Goal: Check status: Check status

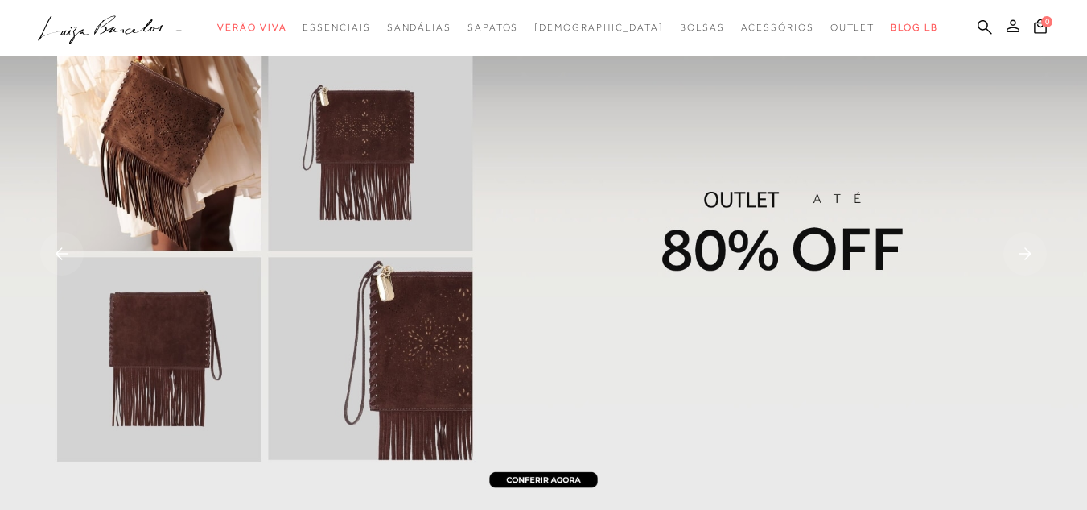
click at [1007, 29] on icon at bounding box center [1013, 25] width 13 height 13
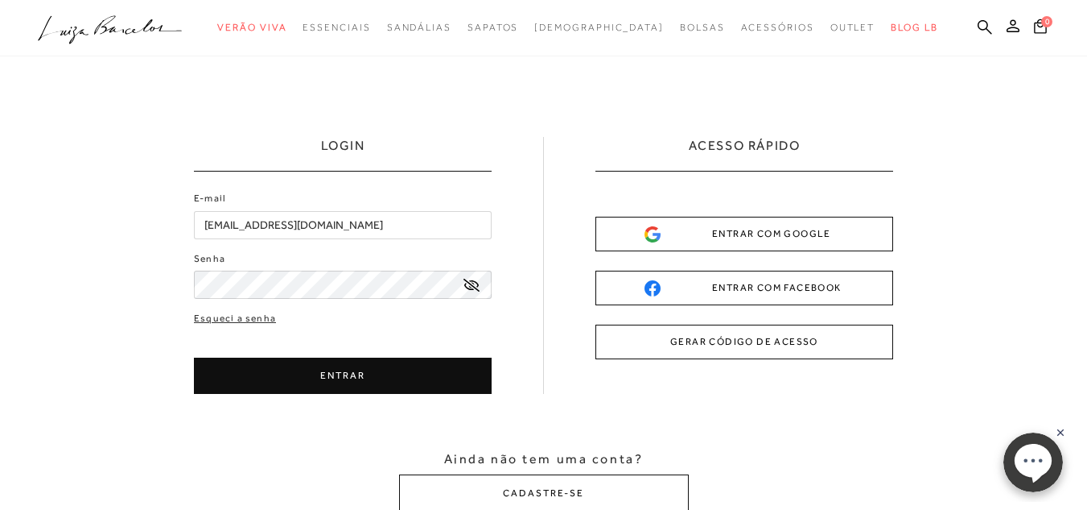
click at [366, 372] on button "ENTRAR" at bounding box center [343, 375] width 298 height 36
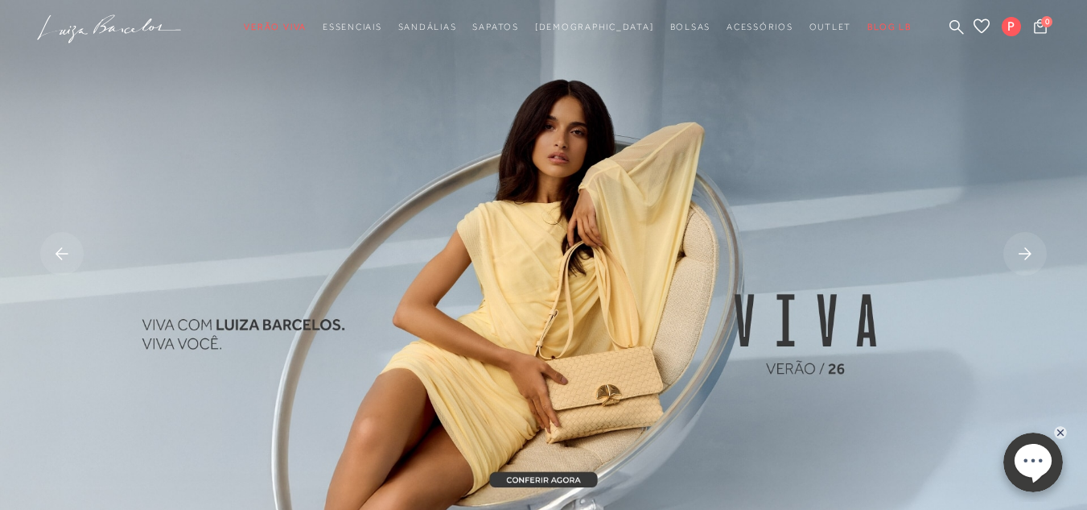
click at [366, 372] on img at bounding box center [543, 255] width 1087 height 510
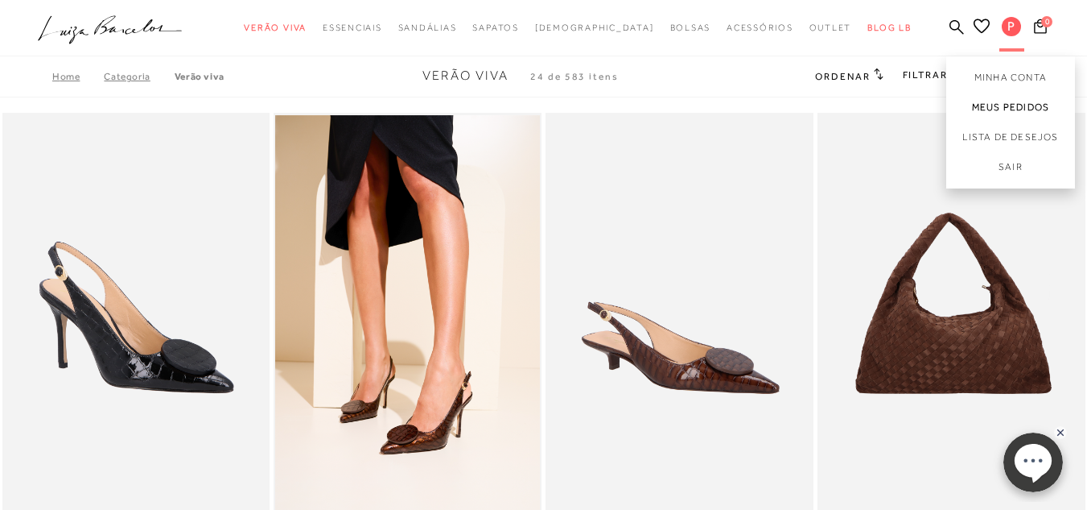
click at [1000, 105] on link "Meus Pedidos" at bounding box center [1011, 108] width 129 height 30
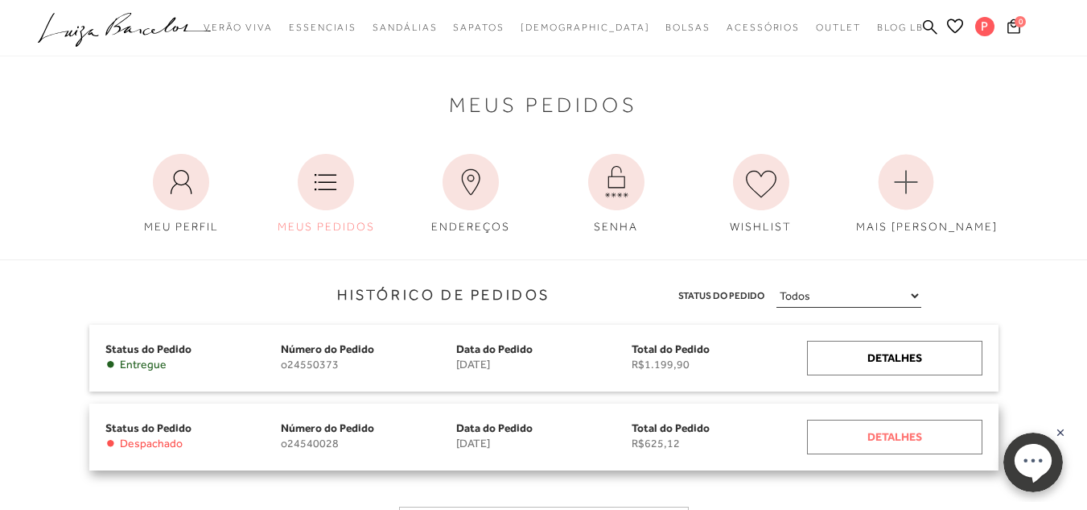
click at [829, 434] on div "Detalhes" at bounding box center [894, 436] width 175 height 35
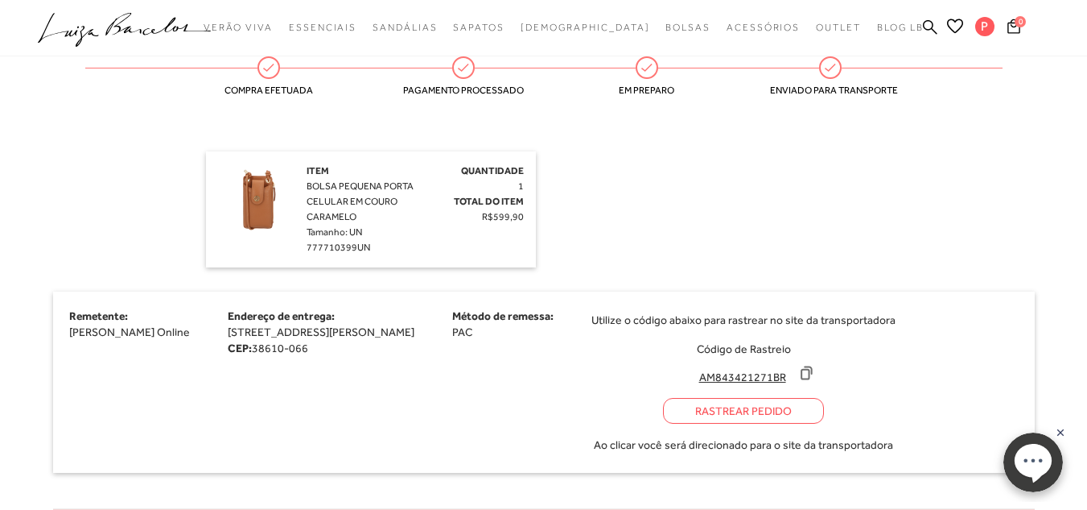
scroll to position [451, 0]
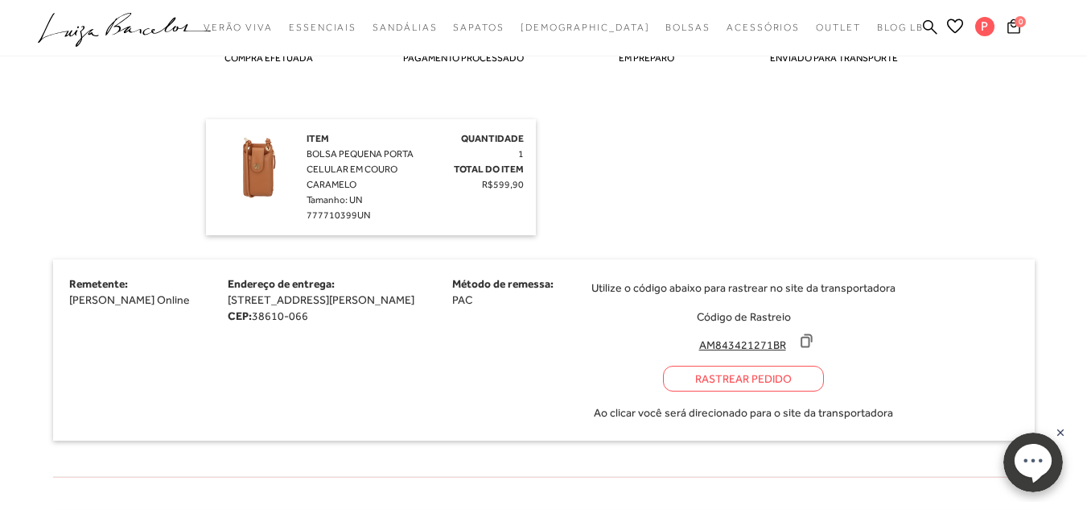
click at [789, 382] on div "Rastrear Pedido" at bounding box center [743, 378] width 161 height 26
click at [796, 345] on input "AM843421271BR" at bounding box center [742, 344] width 107 height 16
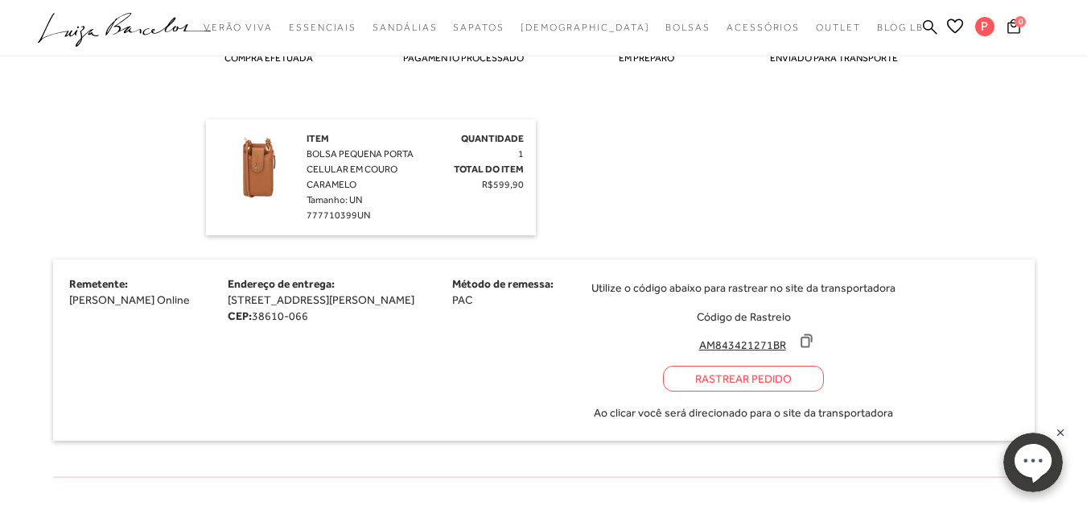
click at [575, 136] on div "Item BOLSA PEQUENA PORTA CELULAR EM COURO CARAMELO Tamanho: UN 777710399UN Quan…" at bounding box center [544, 177] width 676 height 116
click at [575, 135] on div "Item BOLSA PEQUENA PORTA CELULAR EM COURO CARAMELO Tamanho: UN 777710399UN Quan…" at bounding box center [544, 177] width 676 height 116
drag, startPoint x: 575, startPoint y: 135, endPoint x: 588, endPoint y: 135, distance: 12.9
click at [588, 135] on div "Item BOLSA PEQUENA PORTA CELULAR EM COURO CARAMELO Tamanho: UN 777710399UN Quan…" at bounding box center [544, 177] width 676 height 116
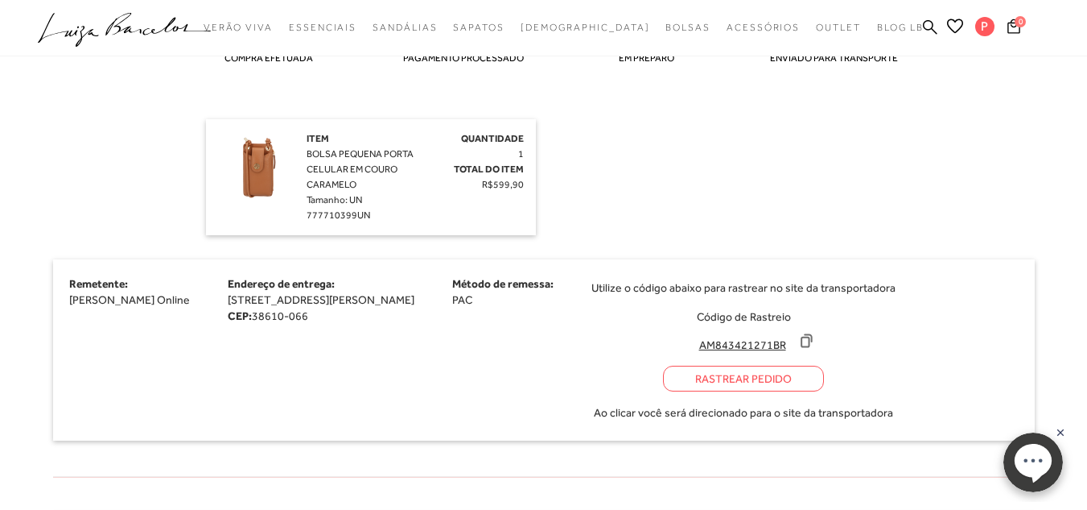
click at [588, 135] on div "Item BOLSA PEQUENA PORTA CELULAR EM COURO CARAMELO Tamanho: UN 777710399UN Quan…" at bounding box center [544, 177] width 676 height 116
click at [796, 345] on input "AM843421271BR" at bounding box center [742, 344] width 107 height 16
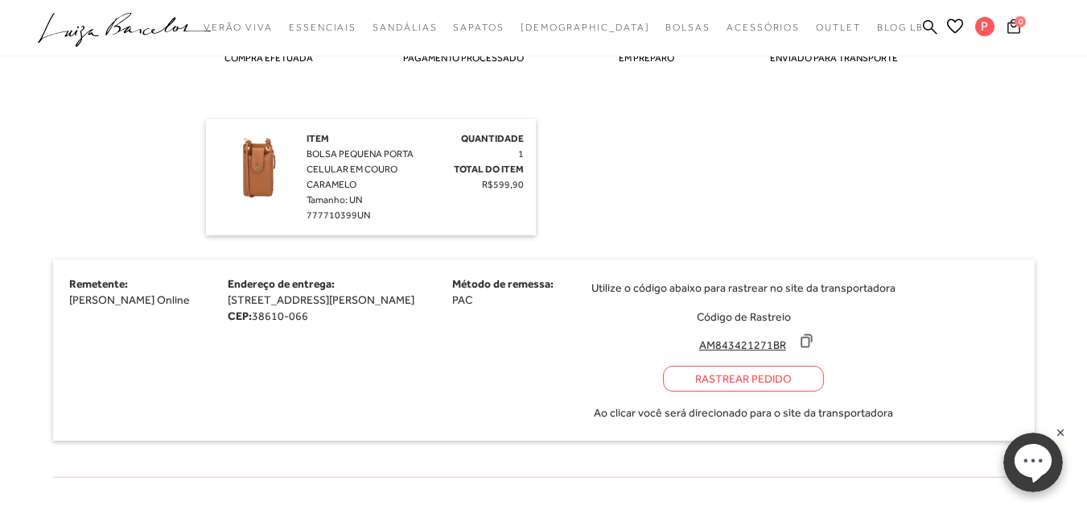
scroll to position [477, 0]
